Goal: Task Accomplishment & Management: Complete application form

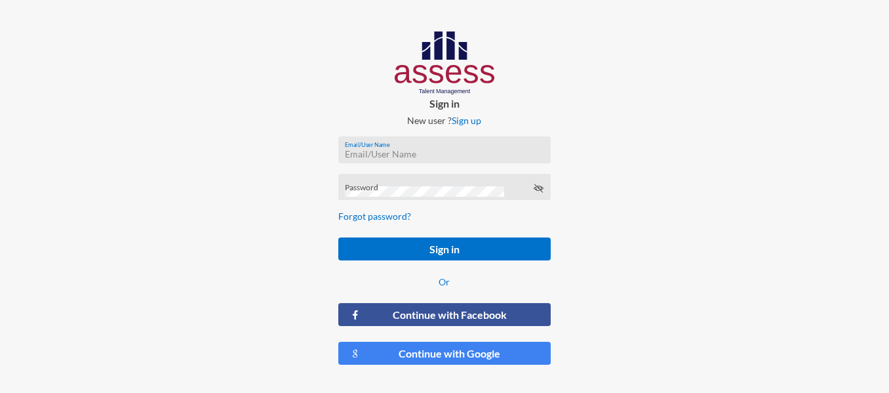
click at [374, 153] on input "Email/User Name" at bounding box center [444, 154] width 199 height 10
type input "a1234"
click at [389, 180] on div "Password" at bounding box center [444, 190] width 199 height 20
click at [338, 237] on button "Sign in" at bounding box center [444, 248] width 212 height 23
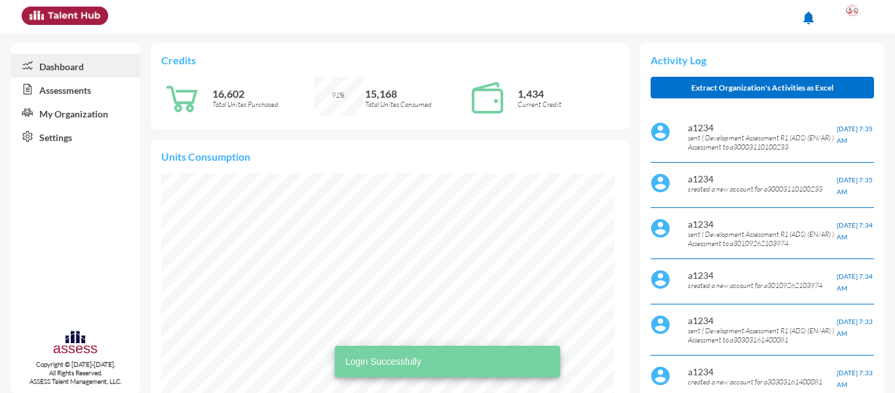
scroll to position [227, 454]
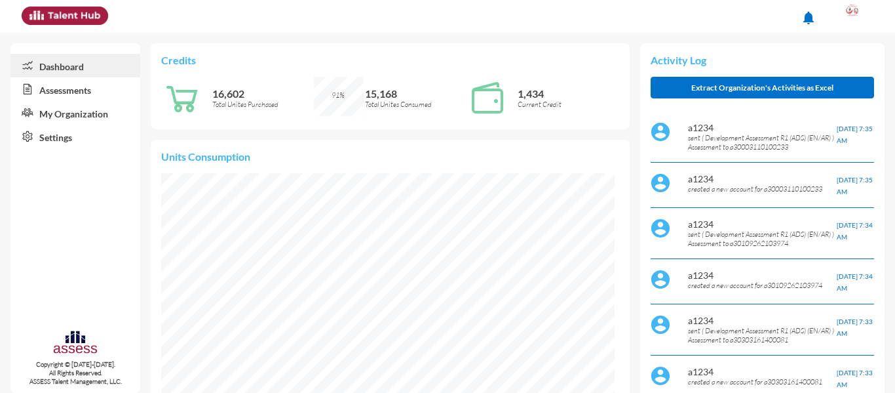
click at [56, 90] on link "Assessments" at bounding box center [75, 89] width 130 height 24
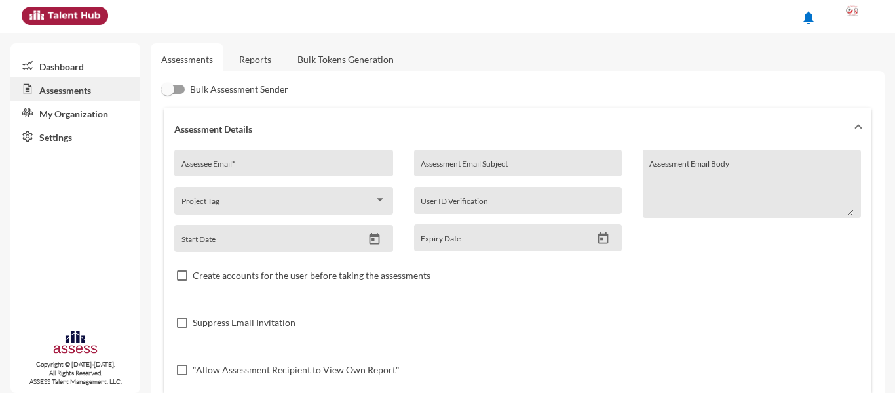
click at [265, 62] on link "Reports" at bounding box center [255, 59] width 53 height 32
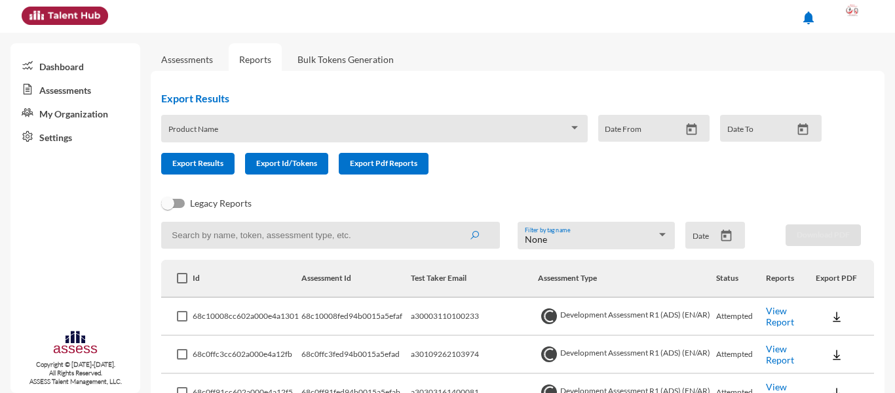
click at [271, 240] on input at bounding box center [330, 235] width 339 height 27
type input "3011101018765"
click at [454, 223] on button "submit" at bounding box center [475, 235] width 42 height 24
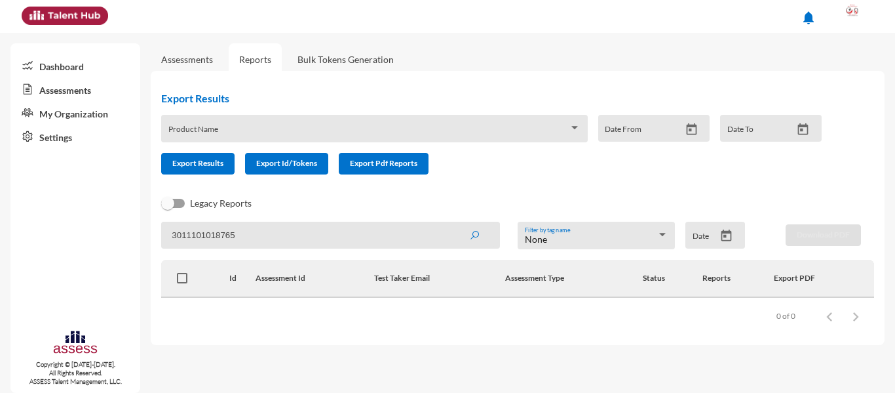
click at [77, 113] on link "My Organization" at bounding box center [75, 113] width 130 height 24
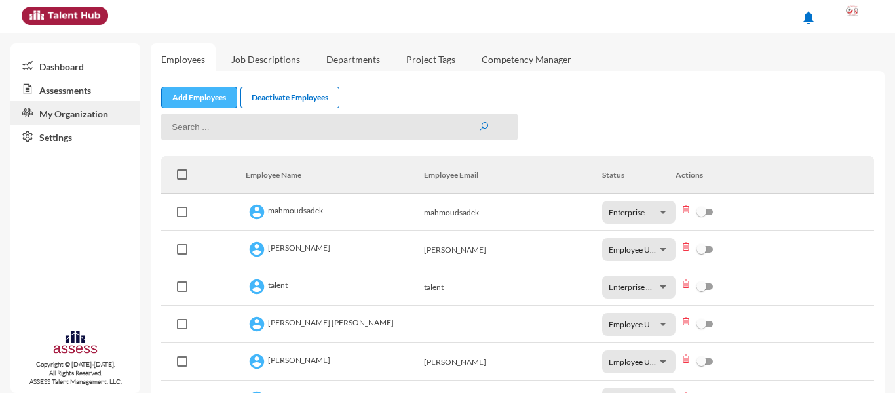
click at [191, 100] on link "Add Employees" at bounding box center [199, 98] width 76 height 22
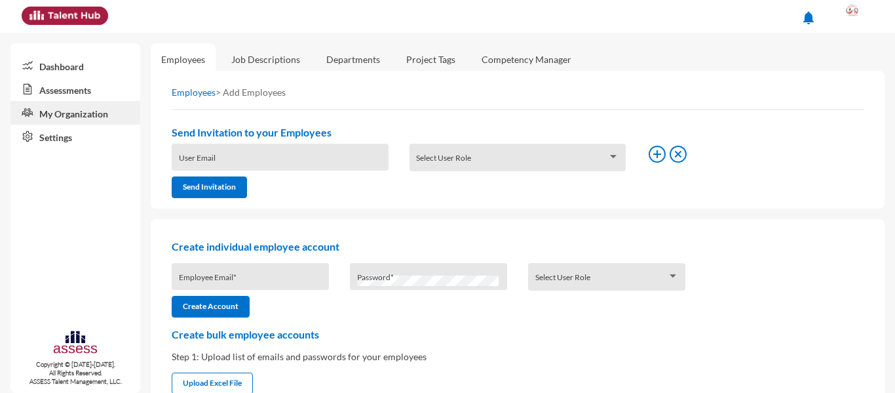
click at [206, 271] on div "Employee Email *" at bounding box center [251, 279] width 144 height 20
type input "a"
click at [60, 89] on link "Assessments" at bounding box center [75, 89] width 130 height 24
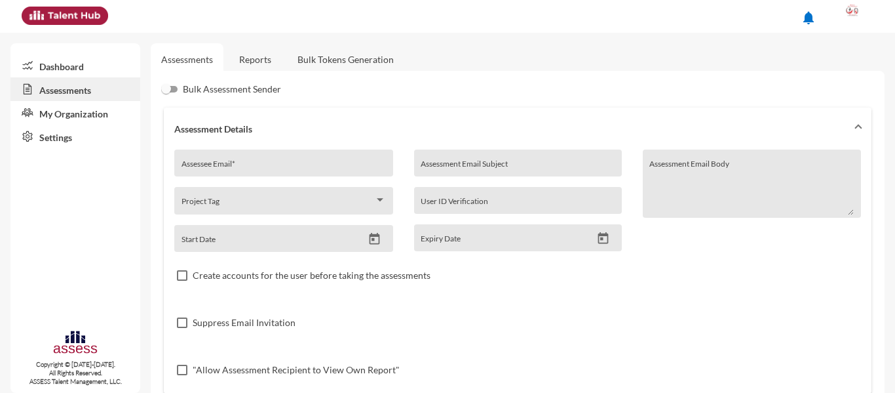
click at [242, 158] on div "Assessee Email *" at bounding box center [284, 167] width 205 height 20
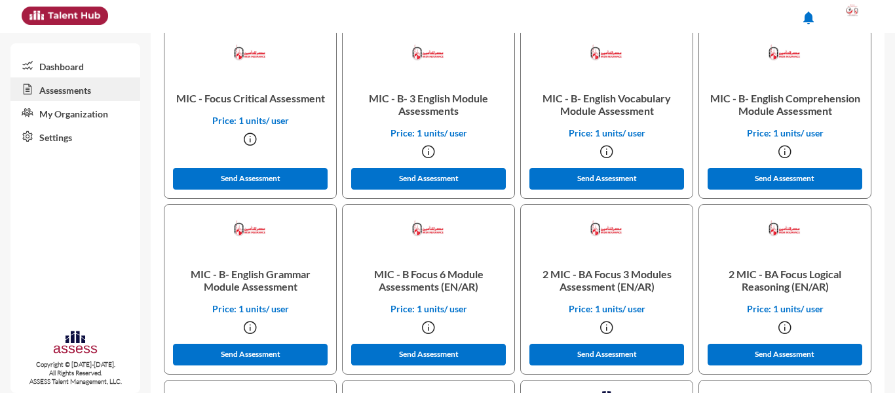
scroll to position [1180, 0]
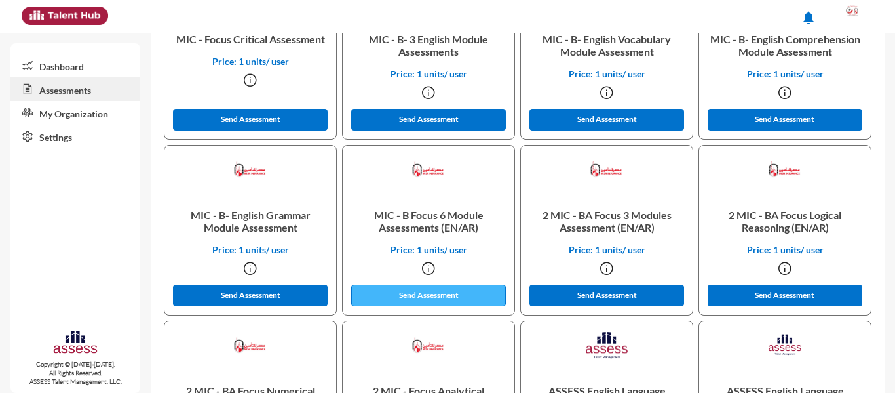
type input "a30111010108765"
click at [423, 296] on button "Send Assessment" at bounding box center [428, 295] width 155 height 22
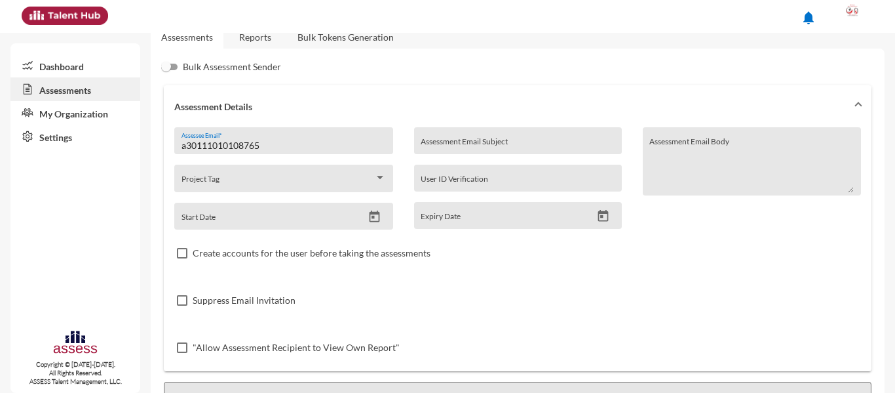
scroll to position [0, 0]
